Goal: Information Seeking & Learning: Learn about a topic

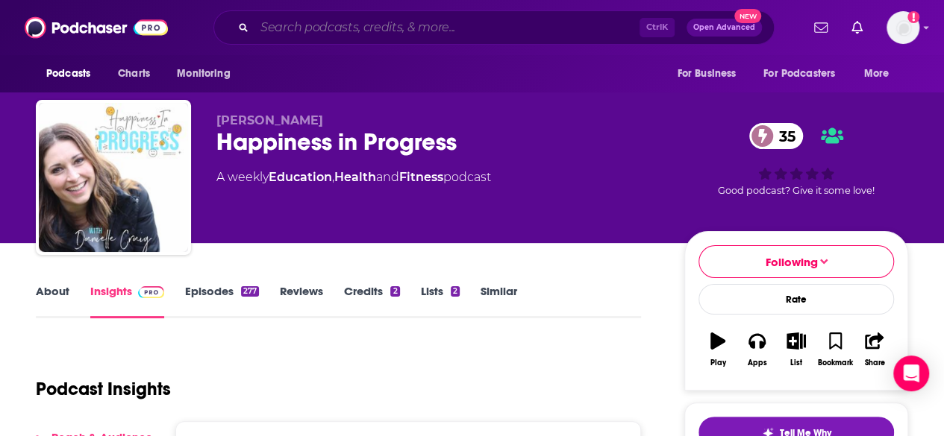
click at [330, 26] on input "Search podcasts, credits, & more..." at bounding box center [446, 28] width 385 height 24
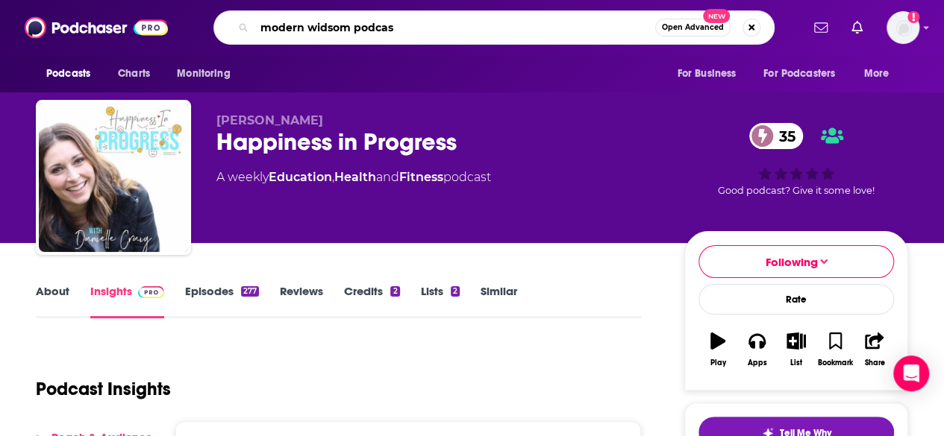
type input "modern widsom podcast"
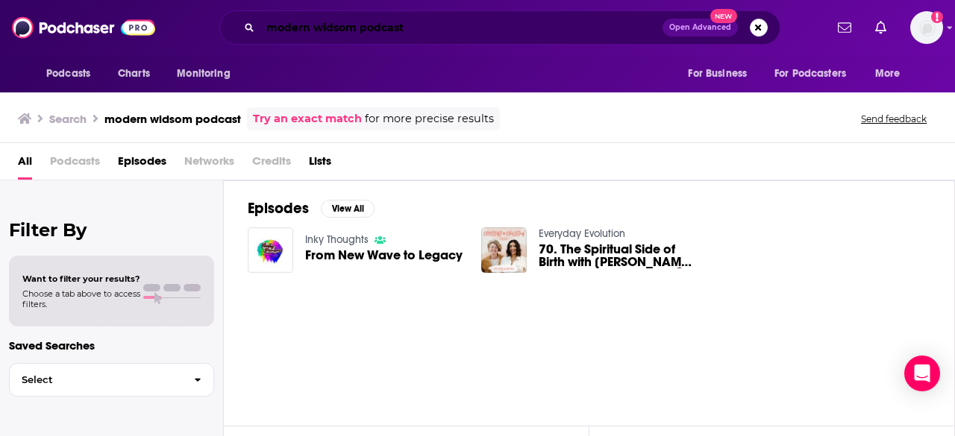
click at [425, 26] on input "modern widsom podcast" at bounding box center [461, 28] width 402 height 24
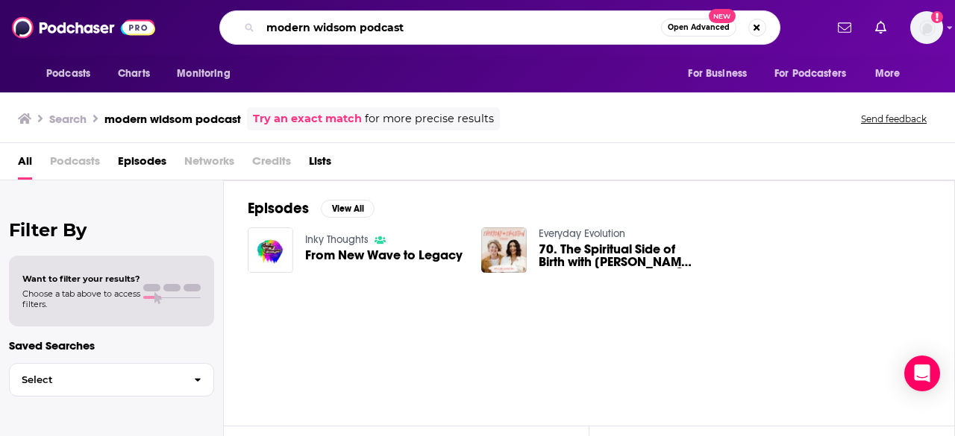
click at [425, 26] on input "modern widsom podcast" at bounding box center [460, 28] width 401 height 24
drag, startPoint x: 424, startPoint y: 26, endPoint x: 392, endPoint y: 28, distance: 31.4
click at [392, 28] on input "modern widsom podcast" at bounding box center [460, 28] width 401 height 24
click at [337, 28] on input "modern widsom podcast" at bounding box center [460, 28] width 401 height 24
type input "modern wisdom podcast"
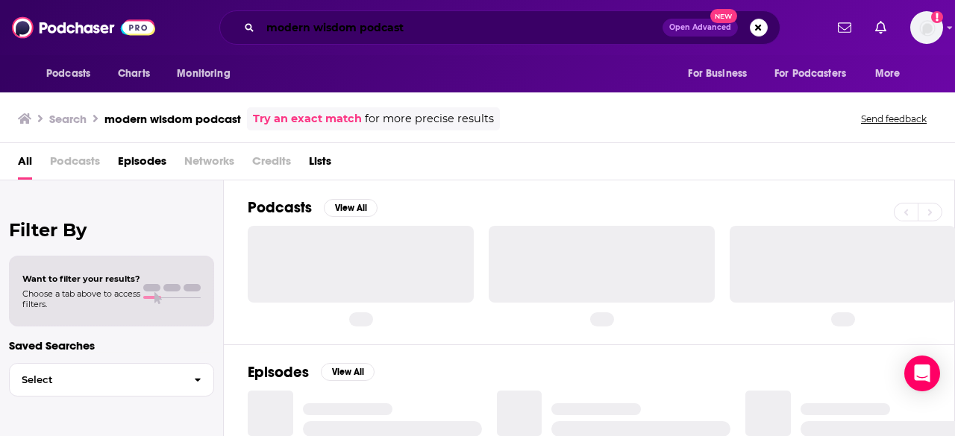
click at [442, 25] on input "modern wisdom podcast" at bounding box center [461, 28] width 402 height 24
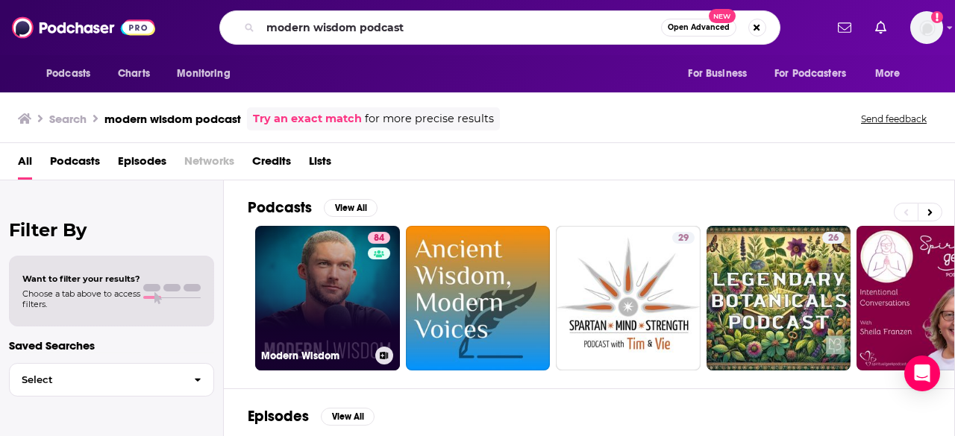
click at [304, 286] on link "84 Modern Wisdom" at bounding box center [327, 298] width 145 height 145
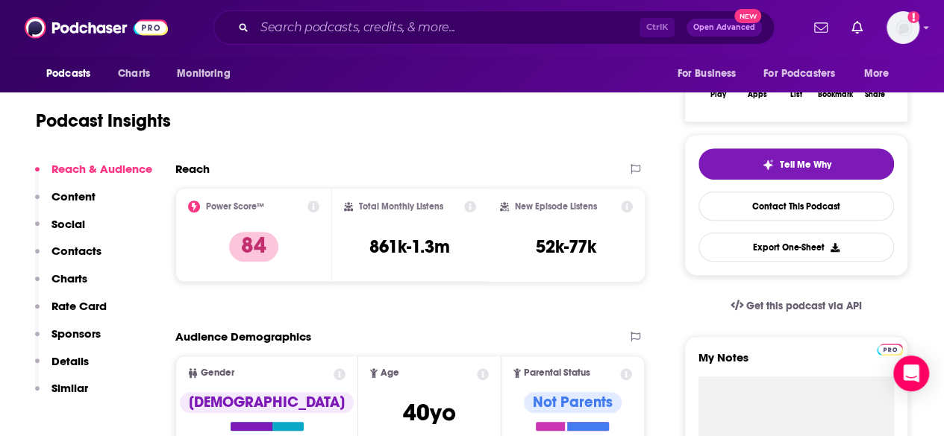
scroll to position [239, 0]
